Goal: Task Accomplishment & Management: Manage account settings

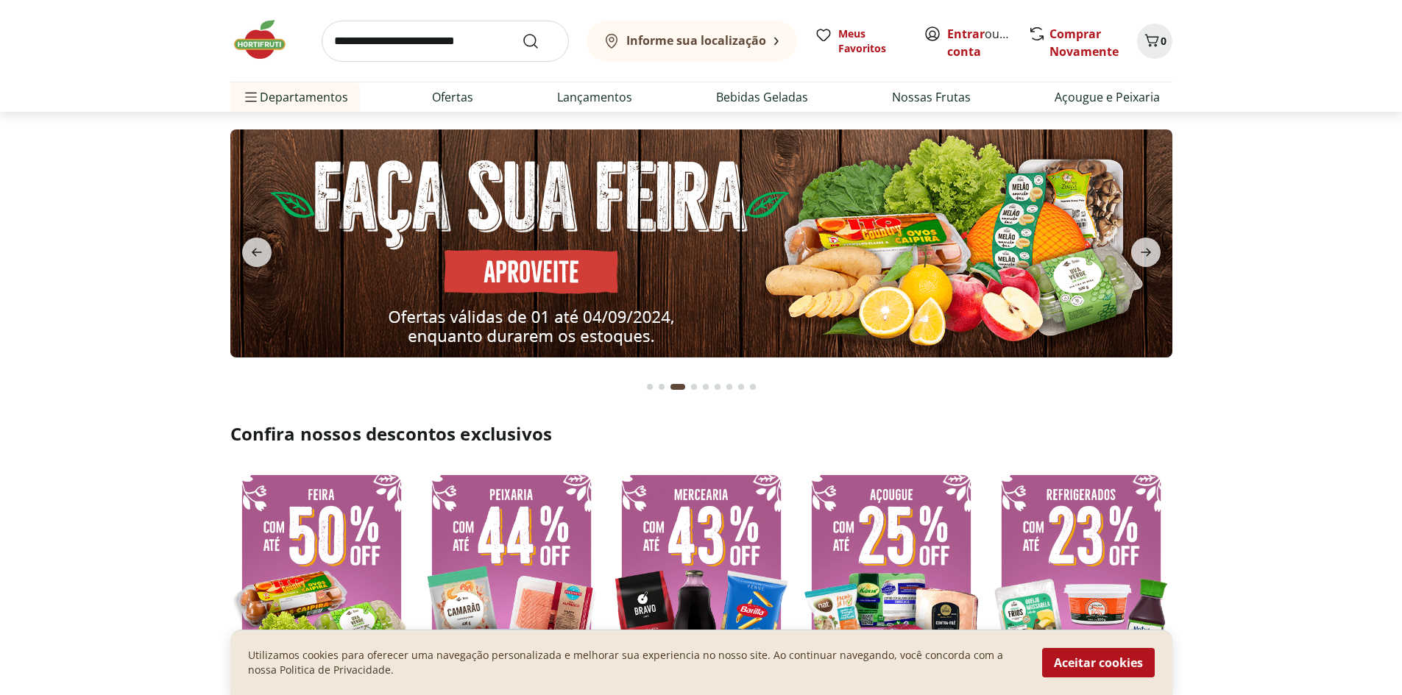
click at [918, 217] on section at bounding box center [701, 258] width 1402 height 293
click at [164, 164] on section at bounding box center [701, 258] width 1402 height 293
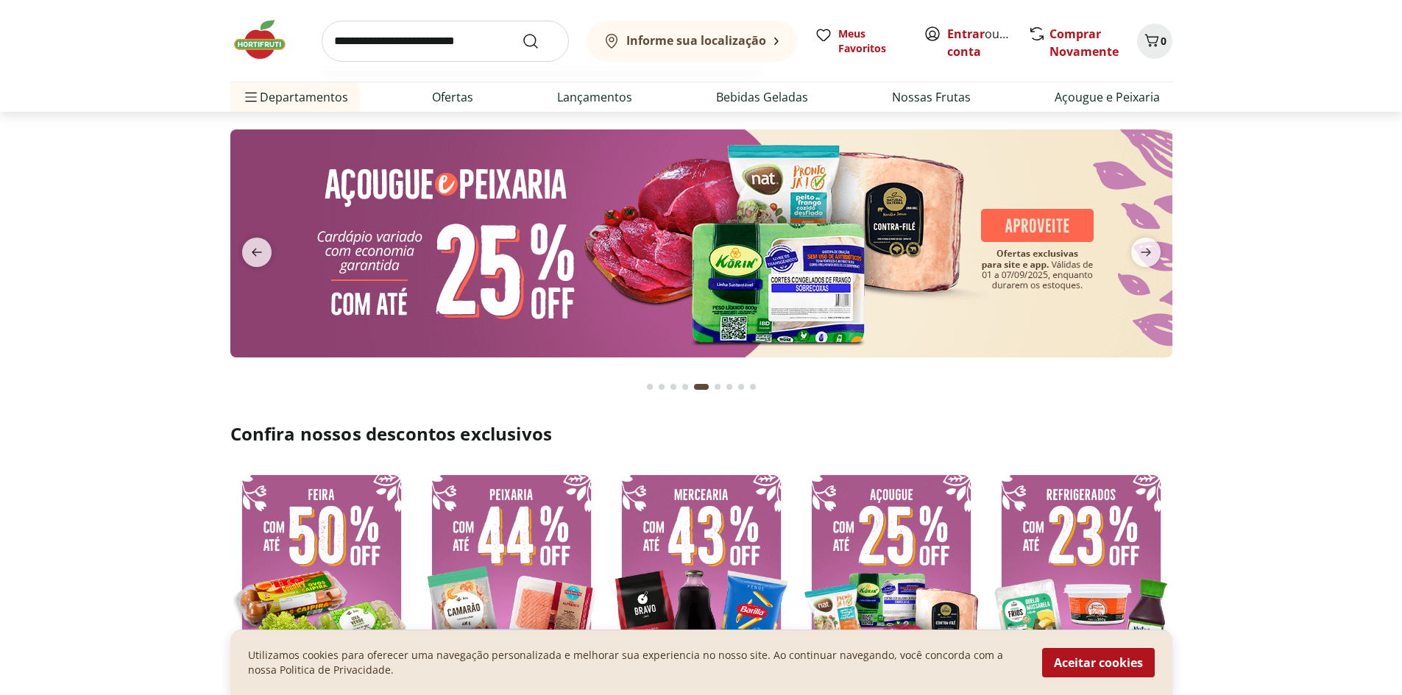
click at [437, 32] on input "search" at bounding box center [445, 41] width 247 height 41
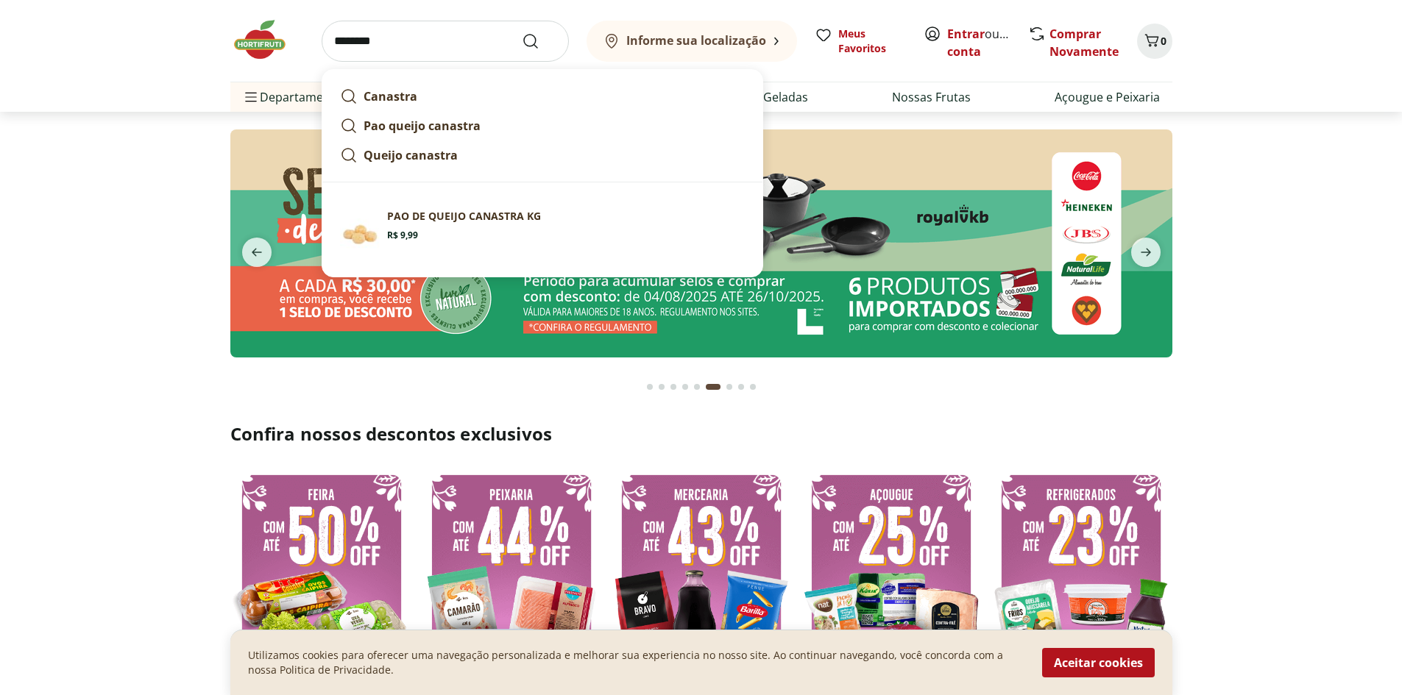
type input "********"
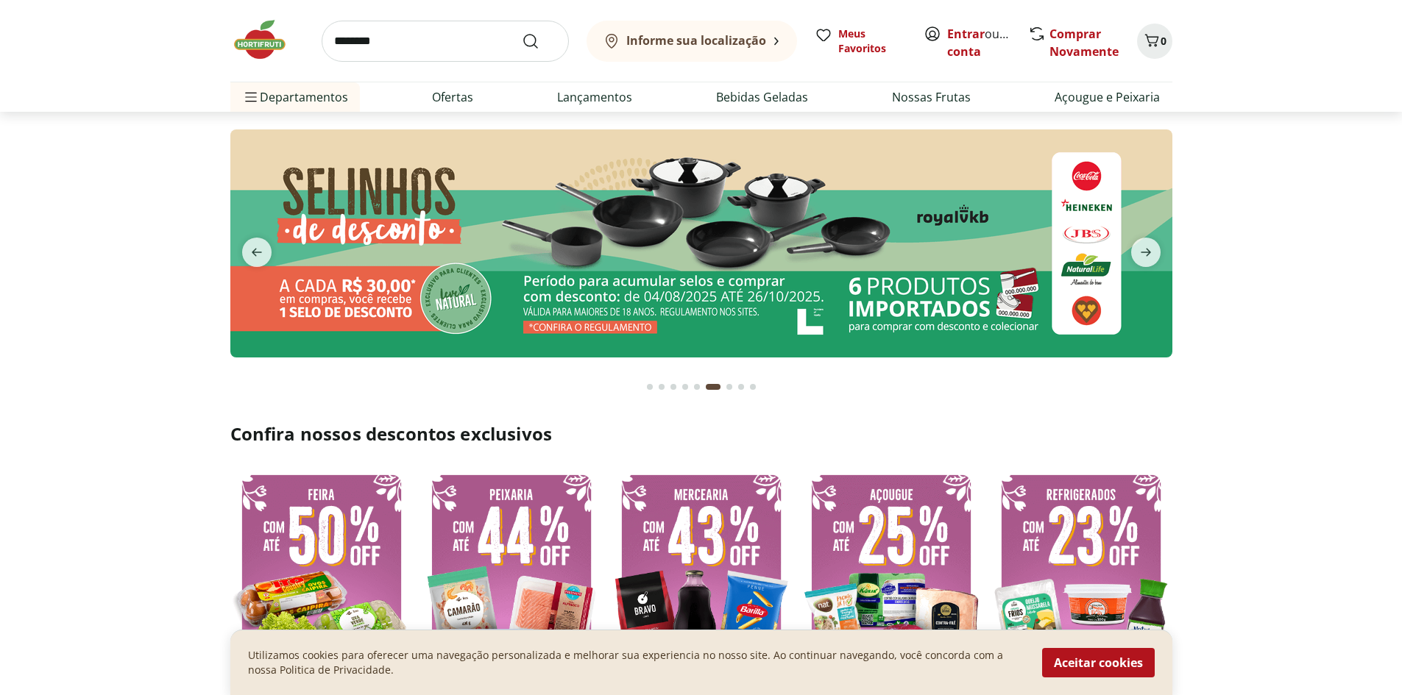
click at [156, 374] on section at bounding box center [701, 258] width 1402 height 293
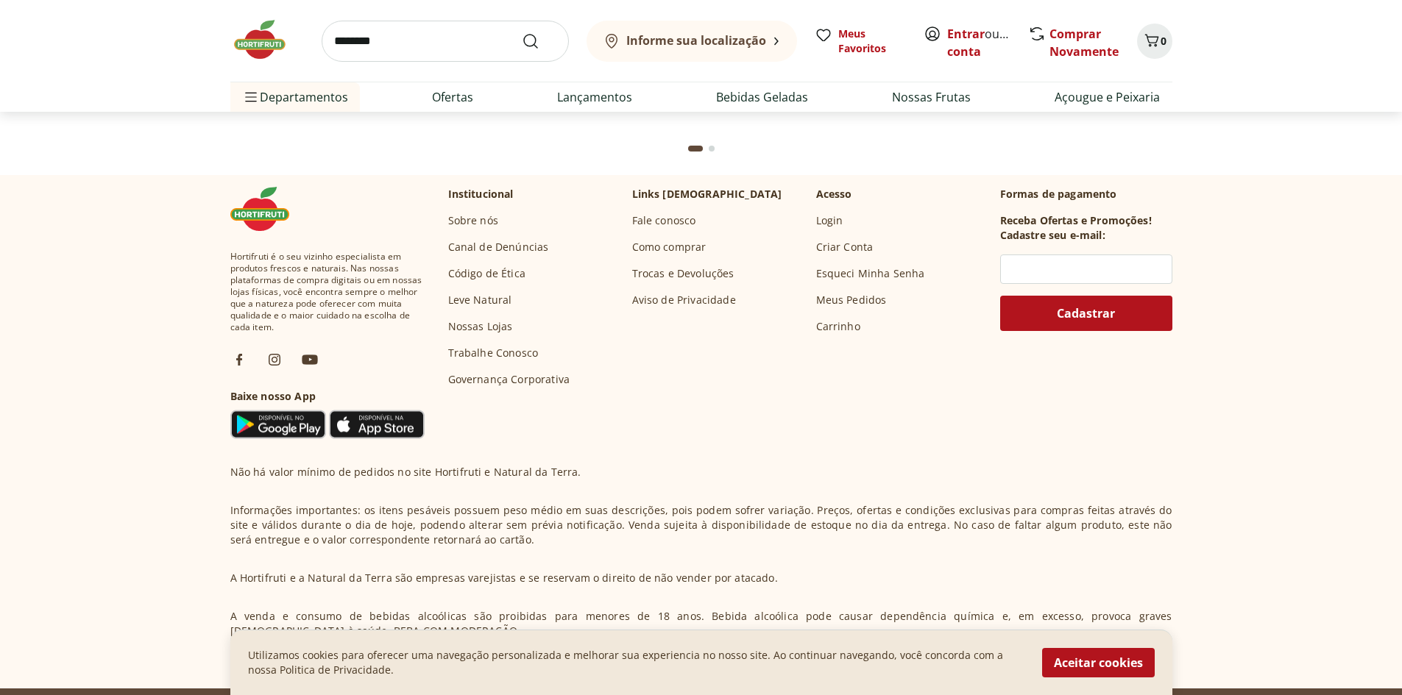
scroll to position [4199, 0]
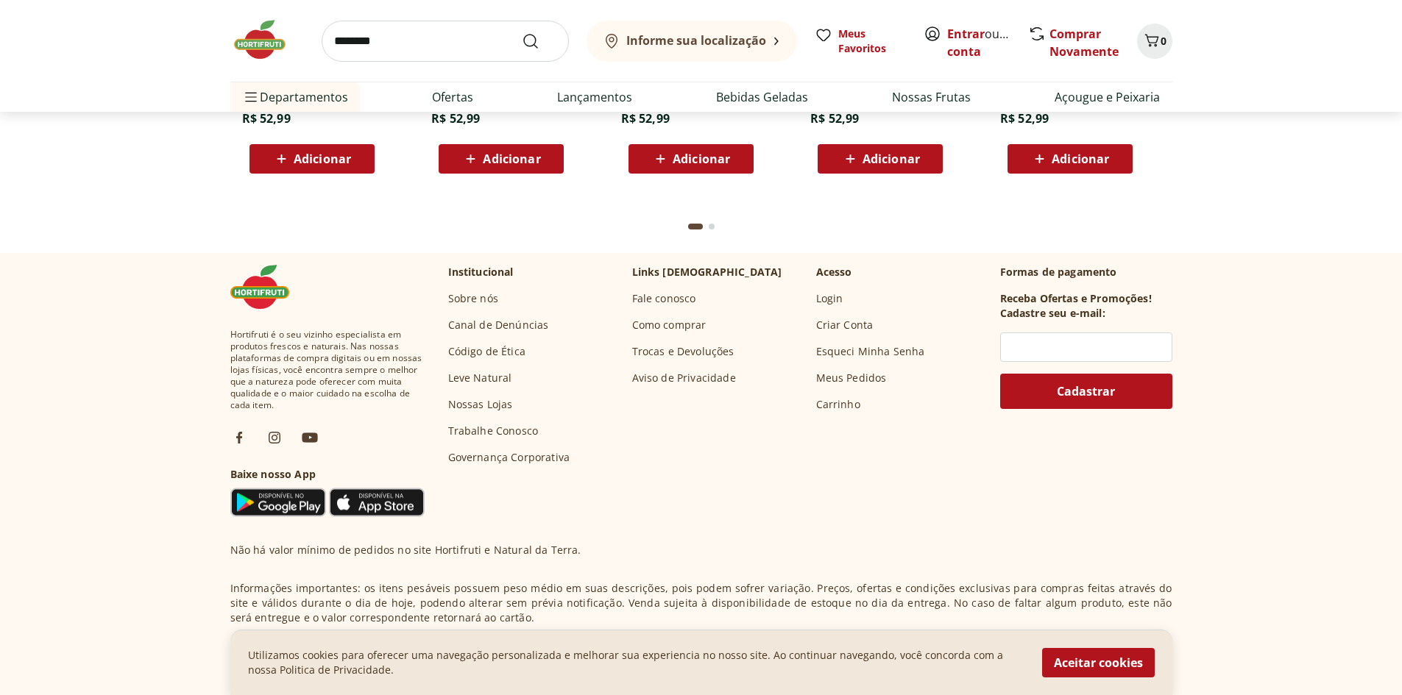
click at [834, 297] on link "Login" at bounding box center [829, 298] width 27 height 15
